Goal: Find specific page/section: Locate a particular part of the current website

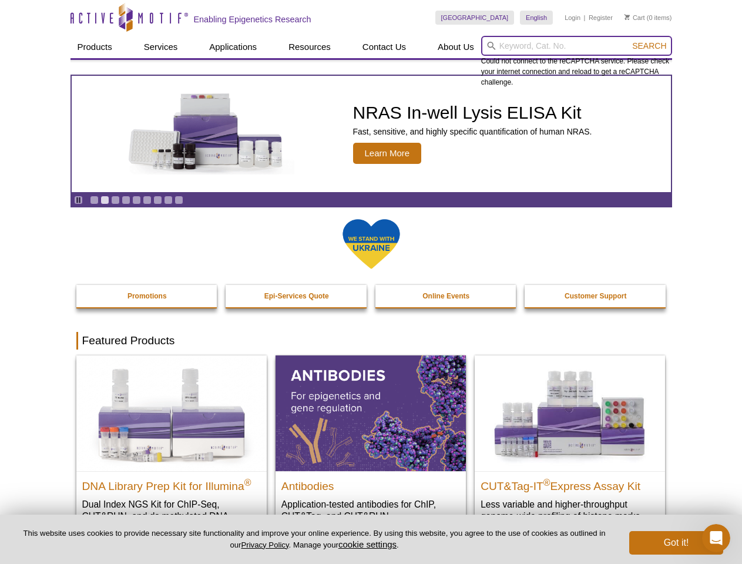
click at [576, 46] on input "search" at bounding box center [576, 46] width 191 height 20
click at [649, 46] on span "Search" at bounding box center [649, 45] width 34 height 9
click at [78, 200] on icon "Pause" at bounding box center [79, 200] width 8 height 8
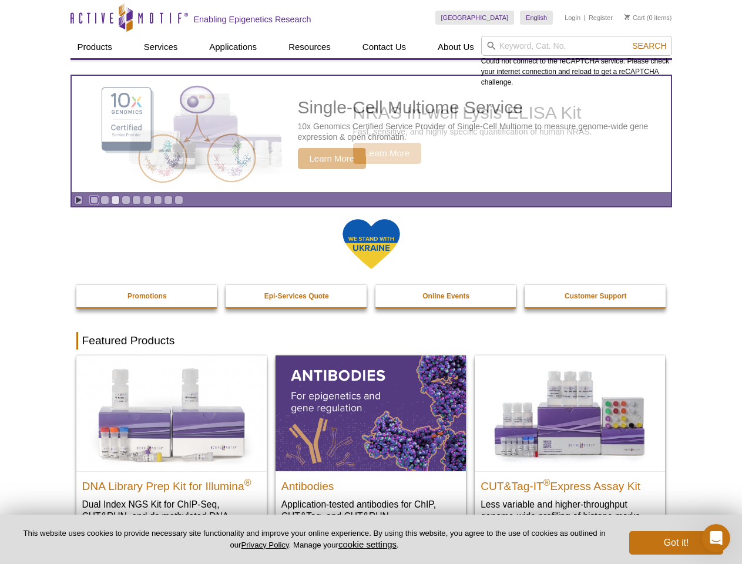
click at [94, 200] on link "Go to slide 1" at bounding box center [94, 200] width 9 height 9
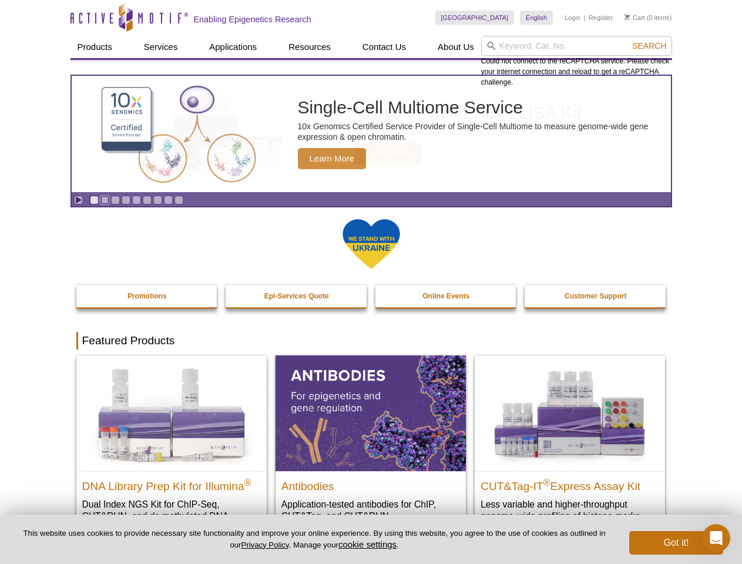
click at [105, 200] on link "Go to slide 2" at bounding box center [104, 200] width 9 height 9
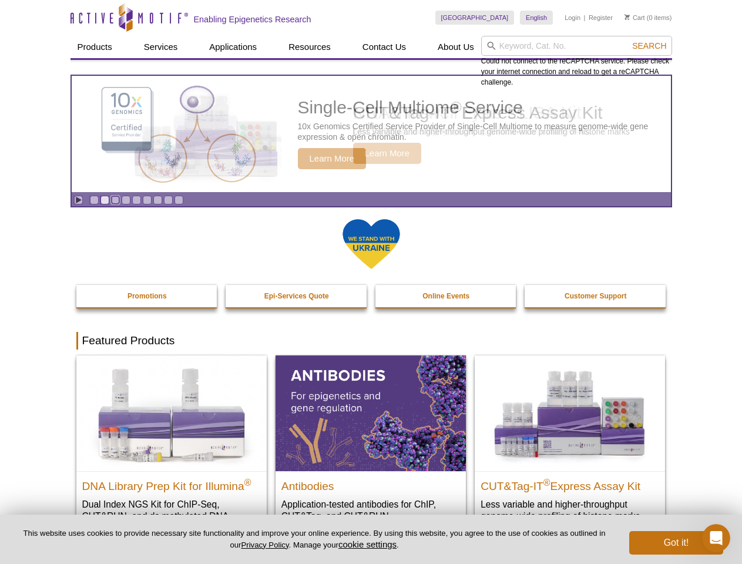
click at [115, 200] on link "Go to slide 3" at bounding box center [115, 200] width 9 height 9
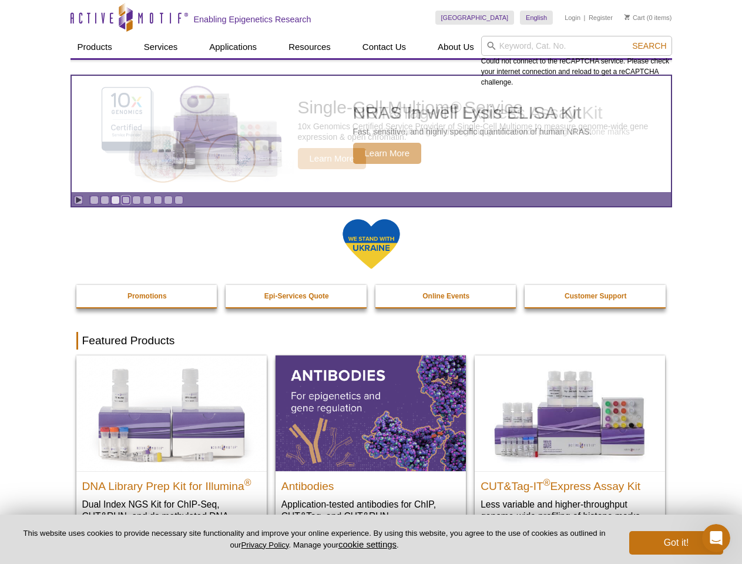
click at [126, 200] on link "Go to slide 4" at bounding box center [126, 200] width 9 height 9
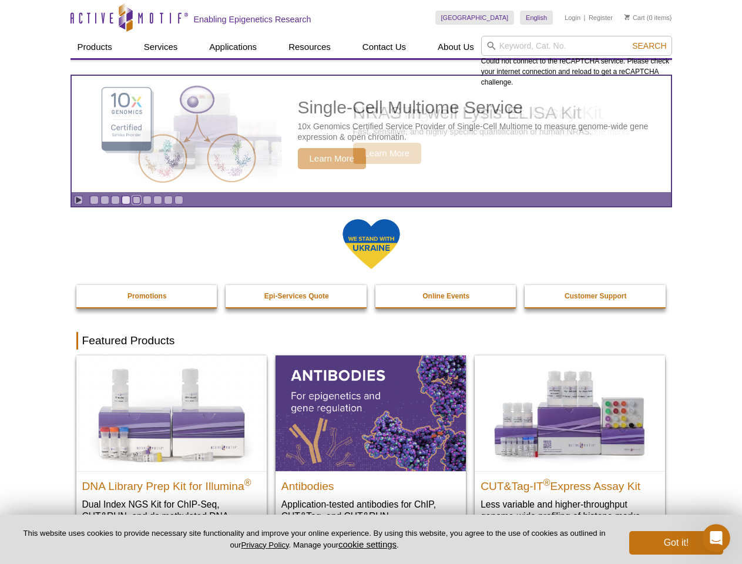
click at [136, 200] on link "Go to slide 5" at bounding box center [136, 200] width 9 height 9
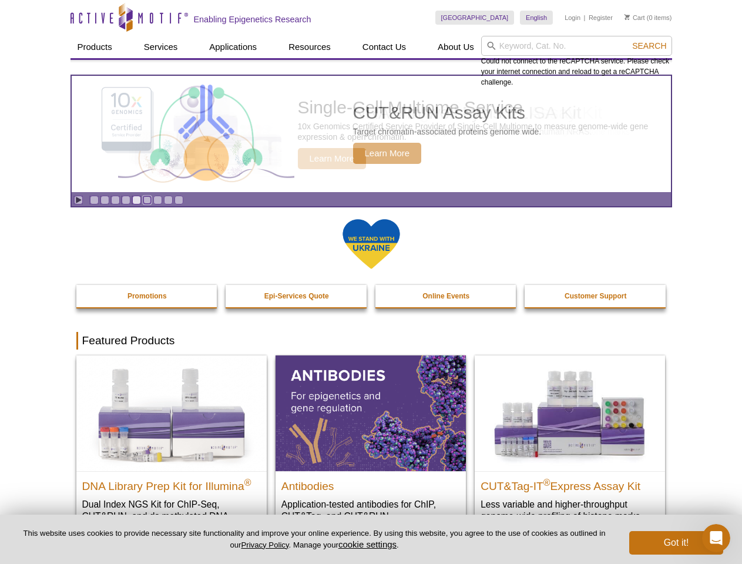
click at [147, 200] on link "Go to slide 6" at bounding box center [147, 200] width 9 height 9
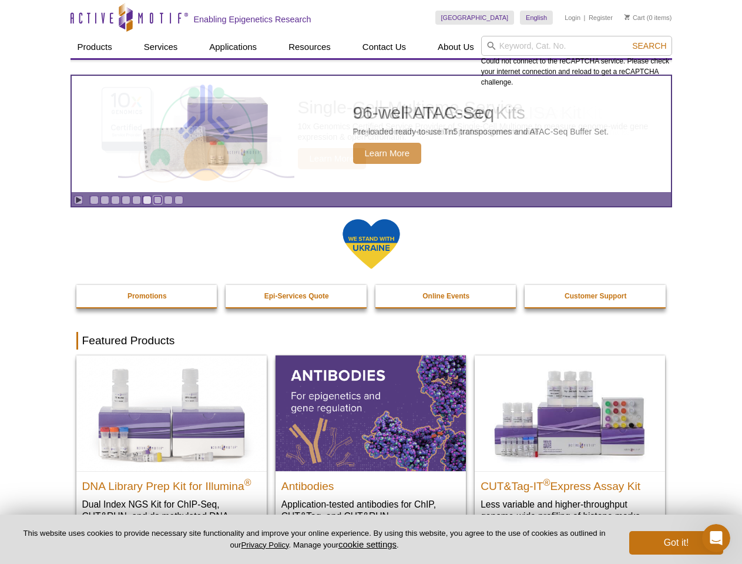
click at [157, 200] on link "Go to slide 7" at bounding box center [157, 200] width 9 height 9
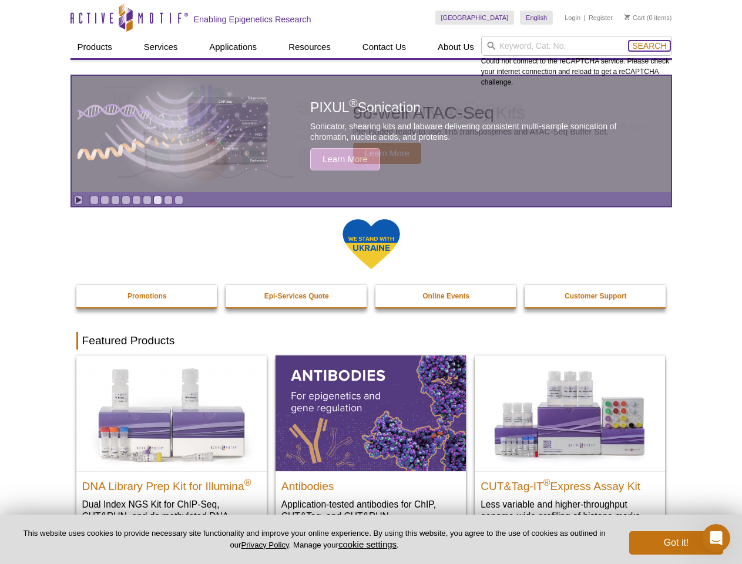
click at [649, 46] on span "Search" at bounding box center [649, 45] width 34 height 9
